Goal: Task Accomplishment & Management: Use online tool/utility

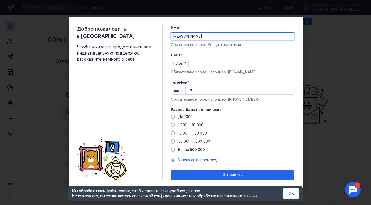
type input "[PERSON_NAME]"
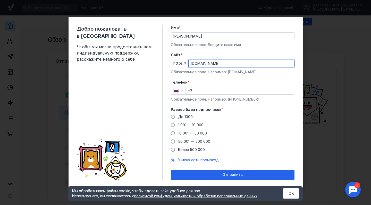
type input "[DOMAIN_NAME]"
click at [205, 94] on input "+7" at bounding box center [240, 90] width 108 height 7
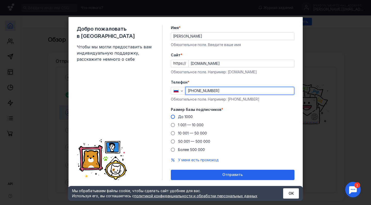
type input "[PHONE_NUMBER]"
click at [185, 115] on span "До 1000" at bounding box center [185, 117] width 15 height 4
click at [0, 0] on input "До 1000" at bounding box center [0, 0] width 0 height 0
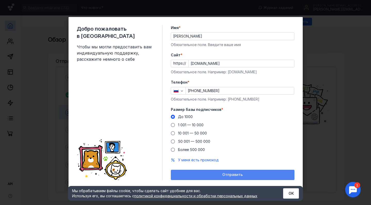
click at [212, 171] on div "Отправить" at bounding box center [233, 175] width 124 height 10
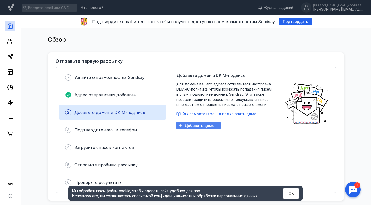
click at [205, 124] on span "Добавить домен" at bounding box center [201, 126] width 32 height 4
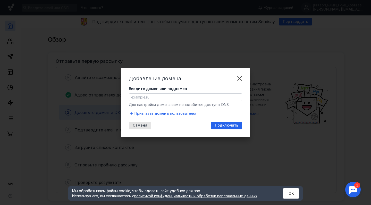
click at [202, 99] on input "Введите домен или поддомен" at bounding box center [185, 97] width 113 height 7
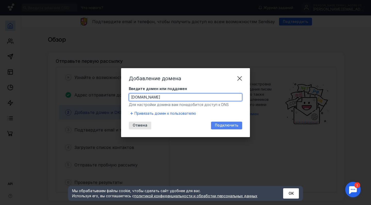
type input "[DOMAIN_NAME]"
click at [231, 126] on span "Подключить" at bounding box center [226, 125] width 23 height 4
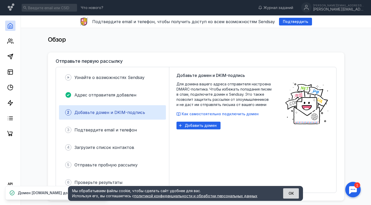
click at [292, 191] on button "ОК" at bounding box center [291, 194] width 16 height 10
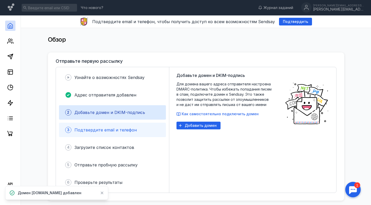
click at [105, 126] on div "3 Подтвердите email и телефон" at bounding box center [112, 130] width 107 height 14
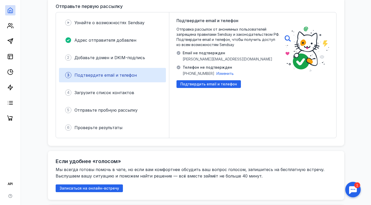
scroll to position [51, 0]
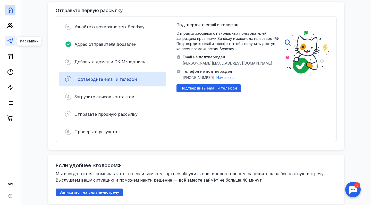
click at [10, 42] on icon at bounding box center [10, 41] width 6 height 6
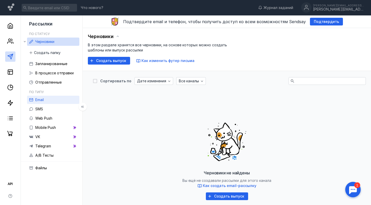
click at [56, 101] on link "Email" at bounding box center [53, 100] width 52 height 8
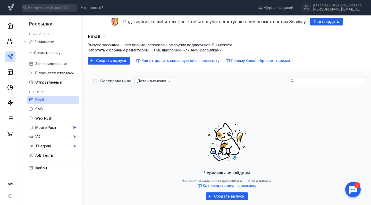
scroll to position [2, 0]
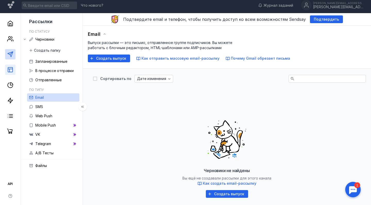
click at [7, 68] on link at bounding box center [10, 70] width 10 height 10
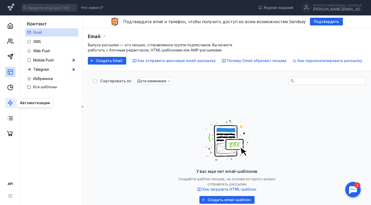
click at [10, 104] on polygon at bounding box center [10, 103] width 5 height 5
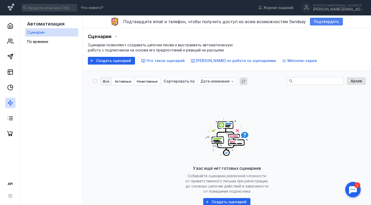
click at [316, 24] on div "Подтвердить" at bounding box center [326, 22] width 33 height 8
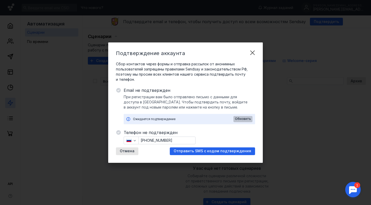
click at [242, 118] on span "Обновить" at bounding box center [243, 119] width 16 height 4
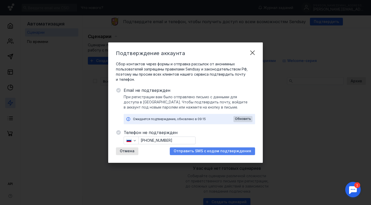
click at [198, 151] on span "Отправить SMS с кодом подтверждения" at bounding box center [213, 151] width 78 height 4
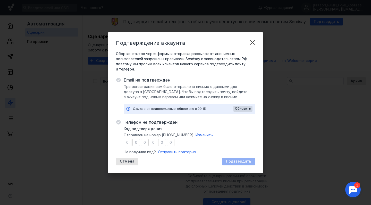
click at [130, 144] on input "number" at bounding box center [128, 143] width 8 height 8
type input "9"
type input "3"
type input "2"
type input "0"
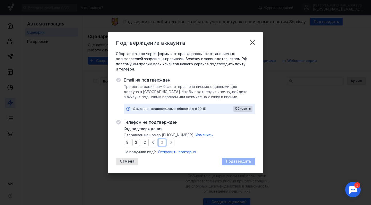
type input "8"
type input "7"
click at [252, 161] on div "Подтвердить" at bounding box center [238, 162] width 30 height 4
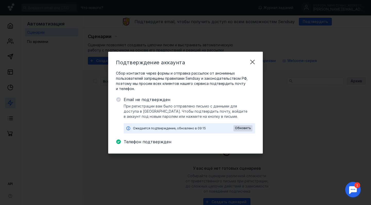
click at [156, 102] on span "Email не подтвержден" at bounding box center [189, 100] width 131 height 6
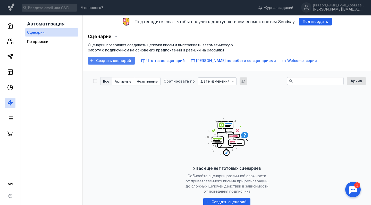
click at [109, 61] on span "Создать сценарий" at bounding box center [113, 61] width 35 height 4
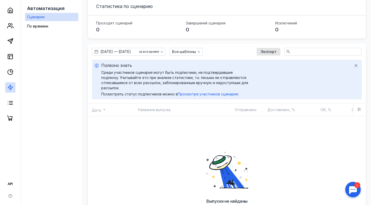
scroll to position [179, 0]
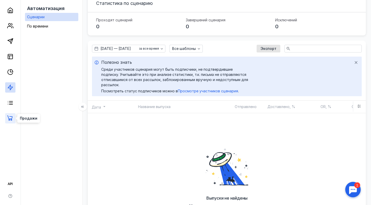
click at [9, 120] on icon at bounding box center [9, 118] width 5 height 5
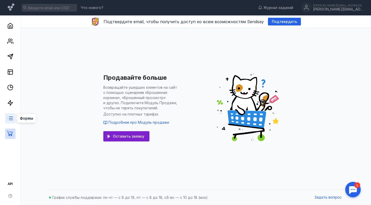
click at [9, 119] on line at bounding box center [10, 119] width 3 height 0
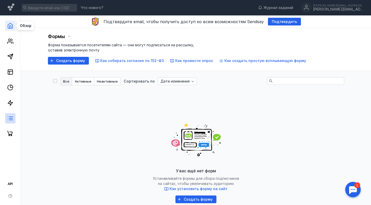
click at [13, 29] on icon at bounding box center [10, 26] width 6 height 6
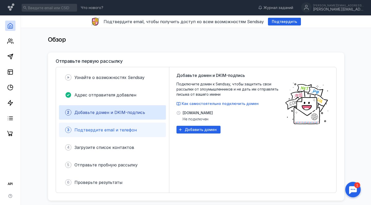
click at [126, 129] on span "Подтвердите email и телефон" at bounding box center [105, 130] width 62 height 5
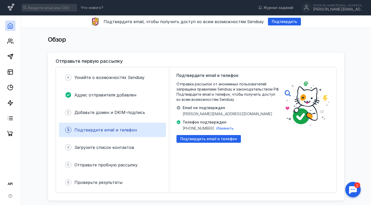
click at [213, 116] on span "[PERSON_NAME][EMAIL_ADDRESS][DOMAIN_NAME]" at bounding box center [228, 114] width 90 height 5
click at [211, 141] on div "Подтвердить email и телефон" at bounding box center [209, 139] width 64 height 8
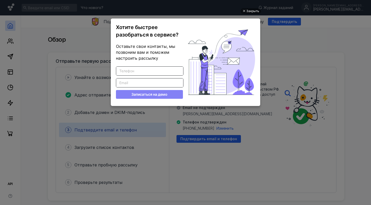
click at [85, 36] on ul "Закрыть Хотите быстрее разобраться в сервисе? Оставьте свои контакты, мы позвон…" at bounding box center [185, 103] width 371 height 205
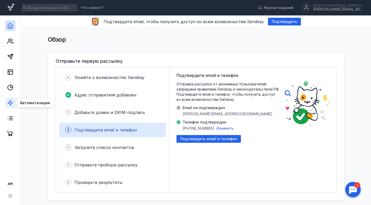
click at [10, 103] on icon at bounding box center [10, 103] width 6 height 6
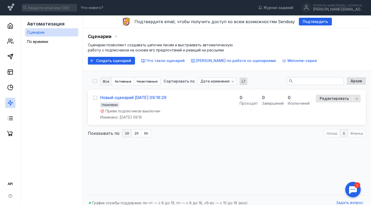
click at [149, 98] on div "Новый сценарий [DATE] 09:16:29" at bounding box center [133, 97] width 66 height 5
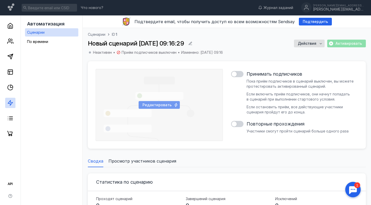
click at [166, 105] on span "Редактировать" at bounding box center [157, 105] width 29 height 4
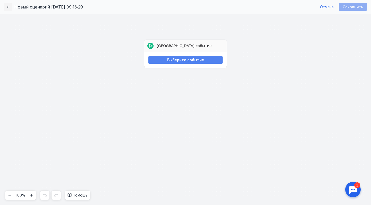
click at [170, 59] on span "Выберите событие" at bounding box center [185, 60] width 37 height 4
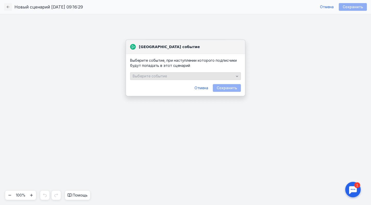
click at [173, 76] on div "Выберите событие" at bounding box center [183, 76] width 104 height 4
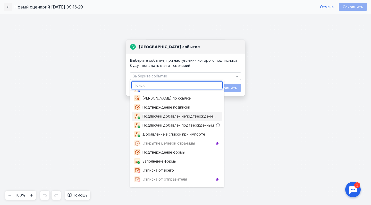
scroll to position [61, 0]
click at [169, 156] on div "Подтверждение формы" at bounding box center [177, 152] width 90 height 9
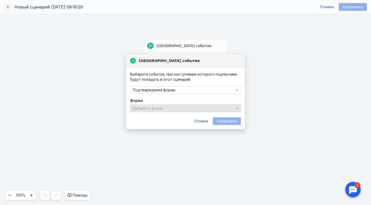
click at [162, 105] on div "Выберите форму" at bounding box center [185, 109] width 111 height 8
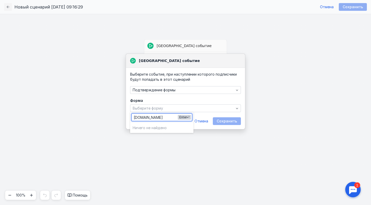
click at [187, 116] on span "Enter" at bounding box center [182, 117] width 7 height 4
click at [168, 119] on input "[DOMAIN_NAME]" at bounding box center [162, 117] width 60 height 7
paste input "[URL][DOMAIN_NAME]"
click at [185, 118] on span "Enter" at bounding box center [182, 117] width 7 height 4
click at [185, 116] on span "Enter" at bounding box center [182, 117] width 7 height 4
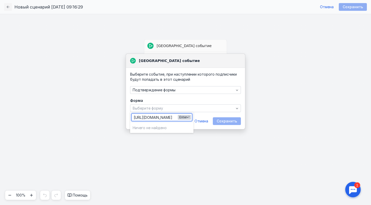
click at [185, 116] on span "Enter" at bounding box center [182, 117] width 7 height 4
type input "[URL][DOMAIN_NAME]"
click at [180, 89] on div "Подтверждение формы" at bounding box center [183, 90] width 104 height 4
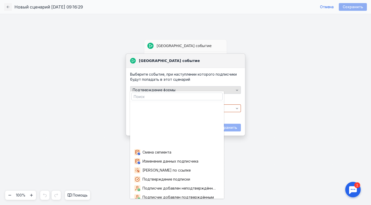
scroll to position [55, 0]
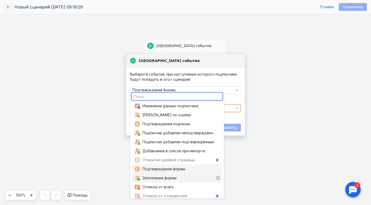
click at [161, 180] on span "Заполнение формы" at bounding box center [161, 178] width 36 height 5
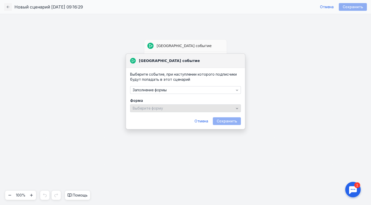
click at [158, 105] on div "Выберите форму" at bounding box center [185, 109] width 111 height 8
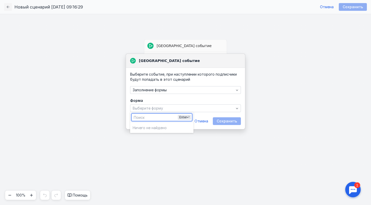
paste input "[URL][DOMAIN_NAME]"
click at [182, 120] on input "[URL][DOMAIN_NAME]" at bounding box center [162, 117] width 60 height 7
click at [183, 119] on span "Enter" at bounding box center [182, 117] width 7 height 4
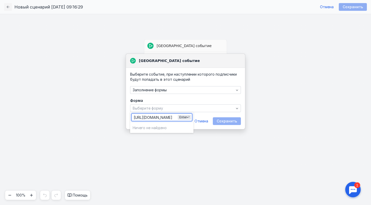
type input "[URL][DOMAIN_NAME]"
click at [185, 113] on div "[URL][DOMAIN_NAME] Enter" at bounding box center [161, 117] width 63 height 11
click at [184, 118] on span "Enter" at bounding box center [182, 117] width 7 height 4
drag, startPoint x: 166, startPoint y: 117, endPoint x: 314, endPoint y: 135, distance: 148.5
click at [314, 135] on body "Что нового? Журнал заданий [PERSON_NAME][EMAIL_ADDRESS][DOMAIN_NAME] [PERSON_NA…" at bounding box center [185, 102] width 371 height 205
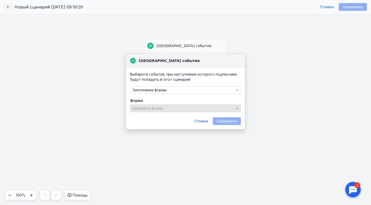
click at [238, 109] on icon "button" at bounding box center [237, 108] width 4 height 4
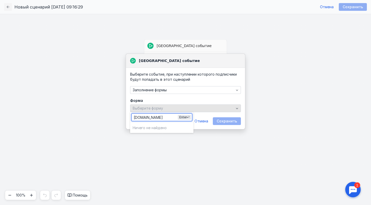
type input "[DOMAIN_NAME]"
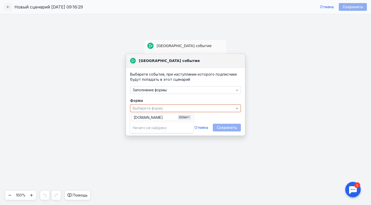
click at [250, 119] on div "[GEOGRAPHIC_DATA] событие Выберите событие" at bounding box center [185, 109] width 371 height 191
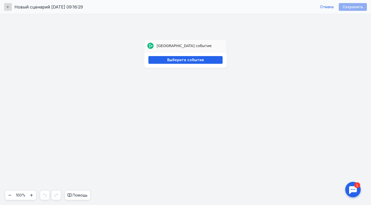
click at [6, 5] on icon "button" at bounding box center [8, 7] width 4 height 4
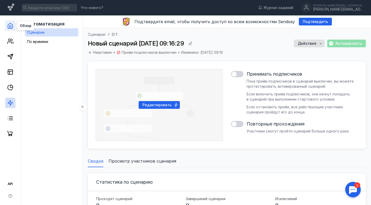
click at [10, 26] on icon at bounding box center [10, 26] width 6 height 6
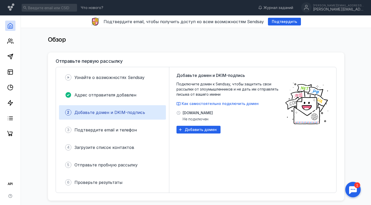
click at [186, 115] on span "[DOMAIN_NAME]" at bounding box center [198, 113] width 30 height 5
click at [203, 103] on span "Как самостоятельно подключить домен" at bounding box center [220, 104] width 77 height 4
